Goal: Task Accomplishment & Management: Manage account settings

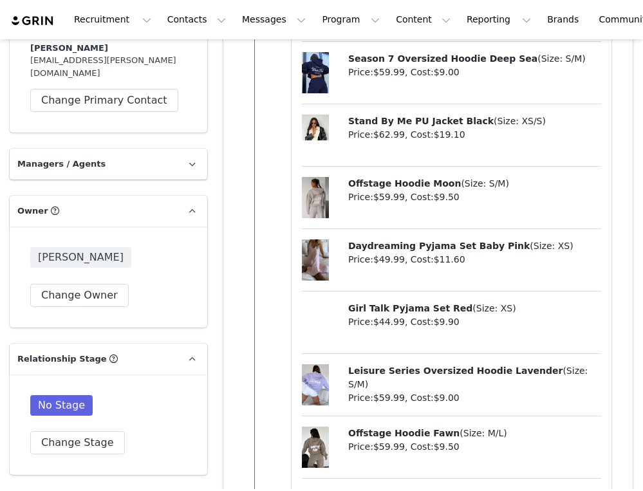
scroll to position [1388, 0]
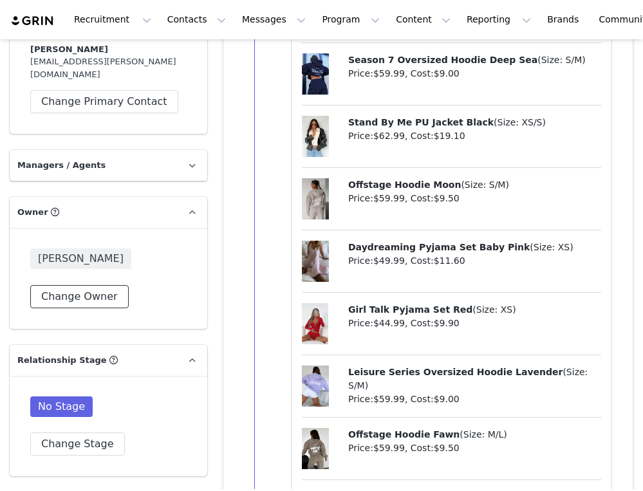
click at [76, 285] on button "Change Owner" at bounding box center [79, 296] width 98 height 23
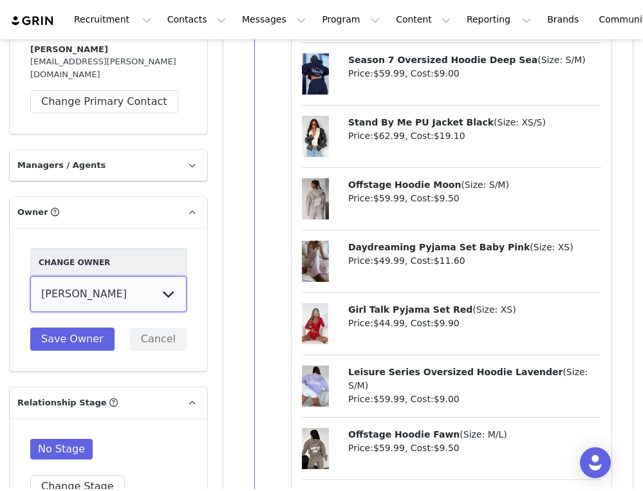
click at [86, 276] on select "[PERSON_NAME] Jaz Yap [PERSON_NAME] [PERSON_NAME] [PERSON_NAME] [PERSON_NAME] […" at bounding box center [108, 294] width 156 height 36
select select "4d1904ed-9da9-4701-8836-015f156624f8"
click at [30, 276] on select "[PERSON_NAME] Jaz Yap [PERSON_NAME] [PERSON_NAME] [PERSON_NAME] [PERSON_NAME] […" at bounding box center [108, 294] width 156 height 36
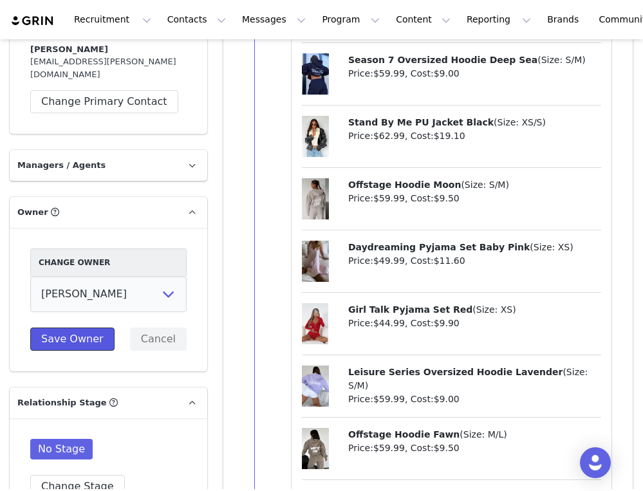
click at [62, 327] on button "Save Owner" at bounding box center [72, 338] width 84 height 23
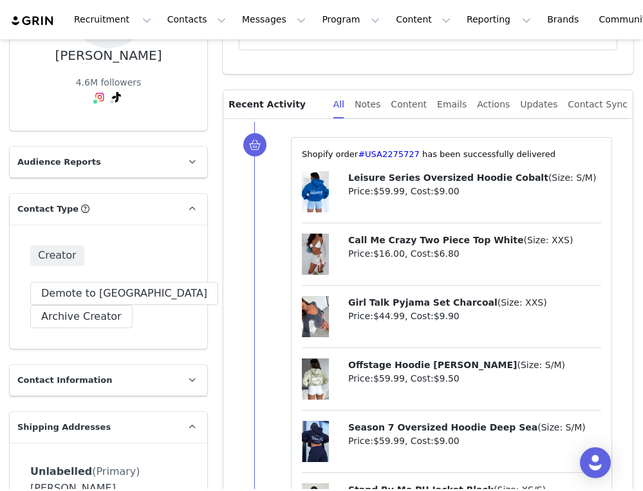
scroll to position [0, 0]
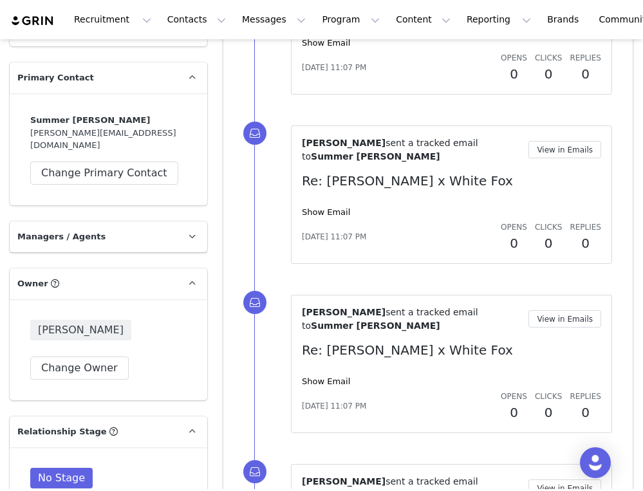
scroll to position [1362, 0]
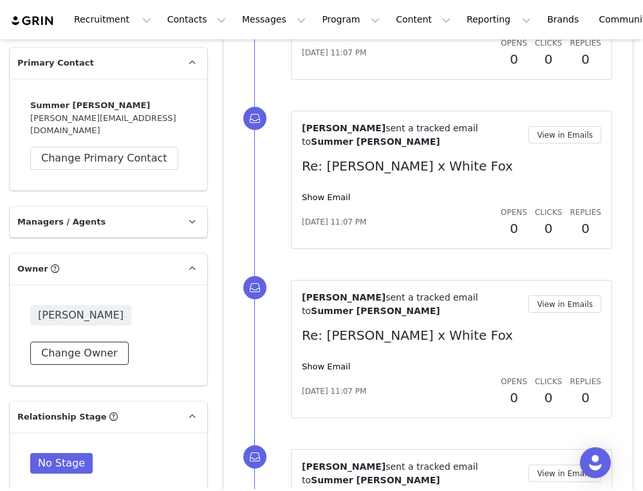
click at [89, 342] on button "Change Owner" at bounding box center [79, 353] width 98 height 23
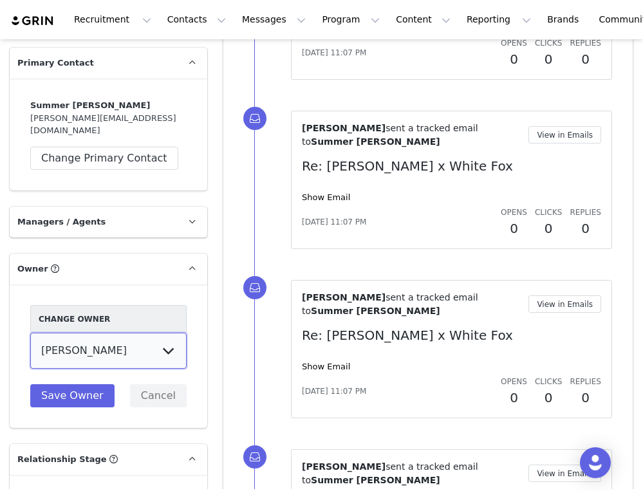
click at [82, 333] on select "[PERSON_NAME] Jaz Yap [PERSON_NAME] [PERSON_NAME] [PERSON_NAME] [PERSON_NAME] […" at bounding box center [108, 351] width 156 height 36
select select "4d1904ed-9da9-4701-8836-015f156624f8"
click at [30, 333] on select "[PERSON_NAME] Jaz Yap [PERSON_NAME] [PERSON_NAME] [PERSON_NAME] [PERSON_NAME] […" at bounding box center [108, 351] width 156 height 36
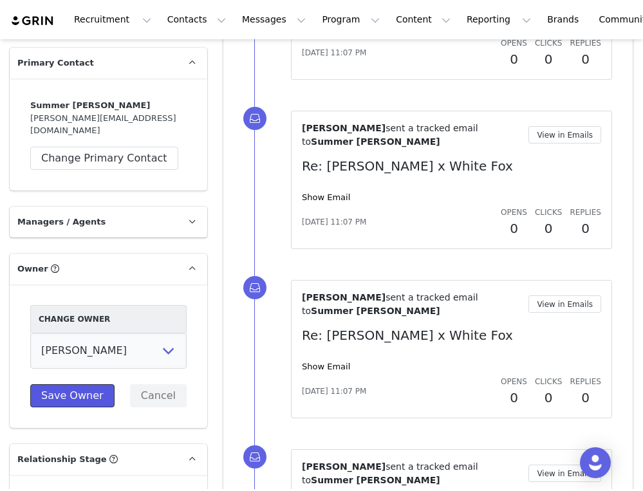
click at [74, 384] on button "Save Owner" at bounding box center [72, 395] width 84 height 23
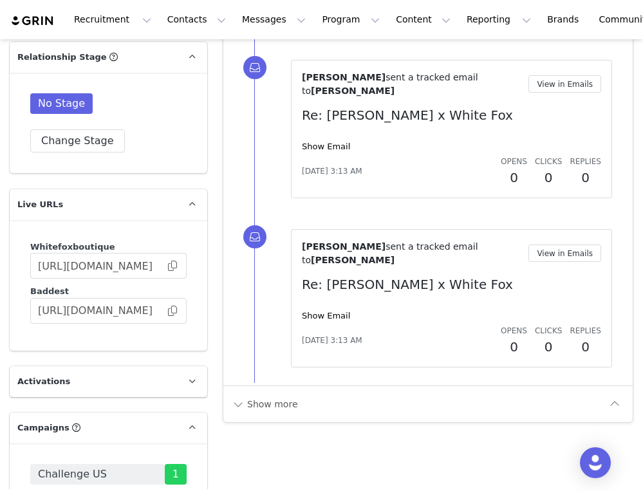
scroll to position [2083, 0]
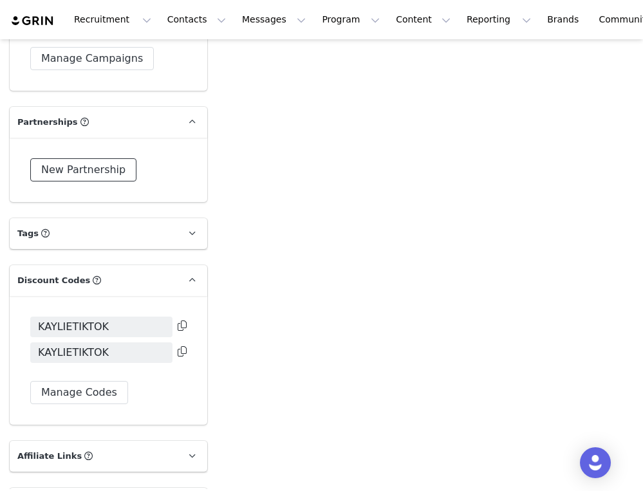
click at [84, 158] on button "New Partnership" at bounding box center [83, 169] width 106 height 23
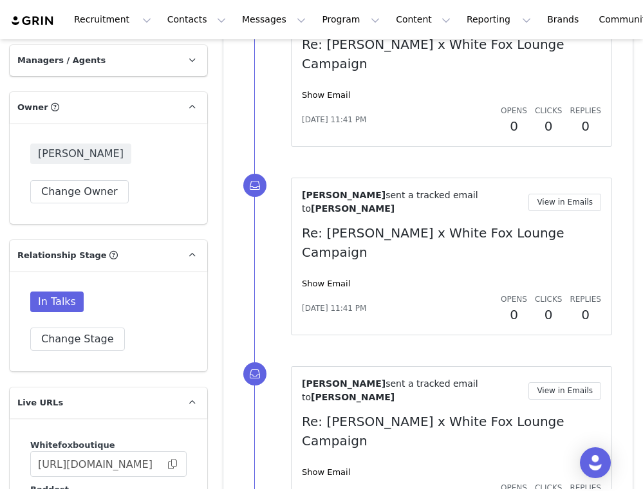
scroll to position [1436, 0]
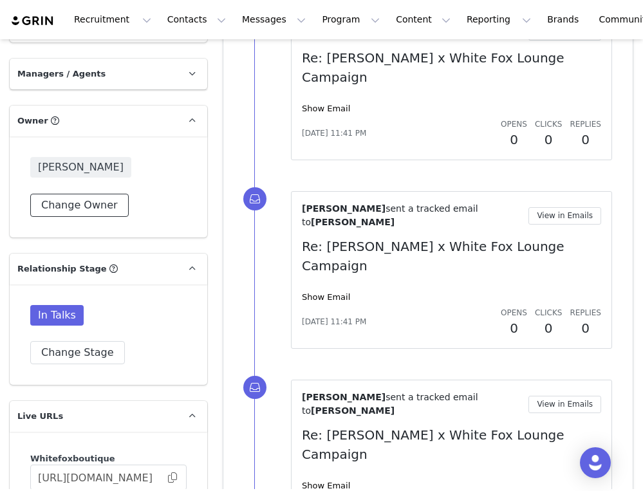
click at [89, 204] on button "Change Owner" at bounding box center [79, 205] width 98 height 23
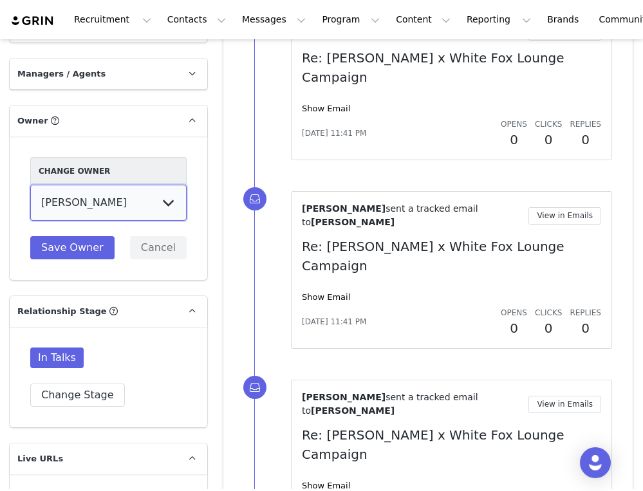
click at [79, 199] on select "[PERSON_NAME] Jaz Yap [PERSON_NAME] [PERSON_NAME] [PERSON_NAME] [PERSON_NAME] […" at bounding box center [108, 203] width 156 height 36
select select "4d1904ed-9da9-4701-8836-015f156624f8"
click at [30, 185] on select "[PERSON_NAME] Jaz Yap [PERSON_NAME] [PERSON_NAME] [PERSON_NAME] [PERSON_NAME] […" at bounding box center [108, 203] width 156 height 36
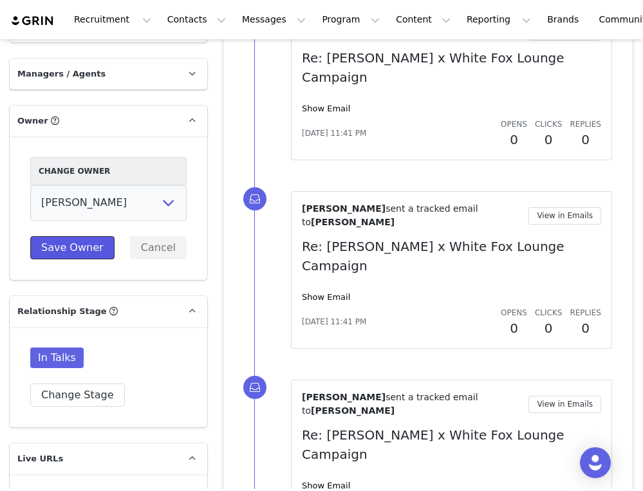
click at [73, 250] on button "Save Owner" at bounding box center [72, 247] width 84 height 23
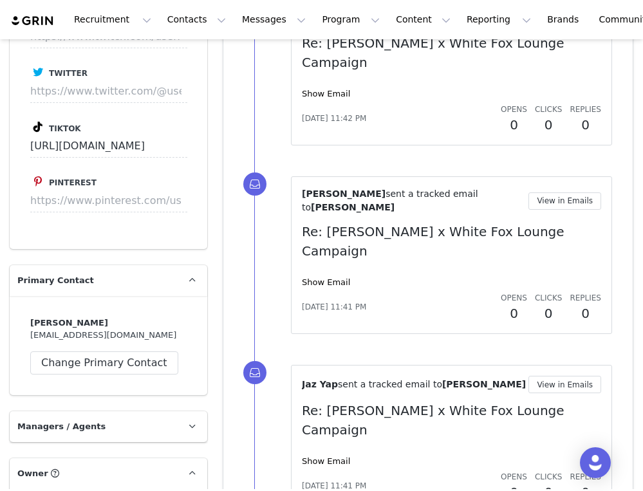
scroll to position [1071, 0]
